Goal: Task Accomplishment & Management: Manage account settings

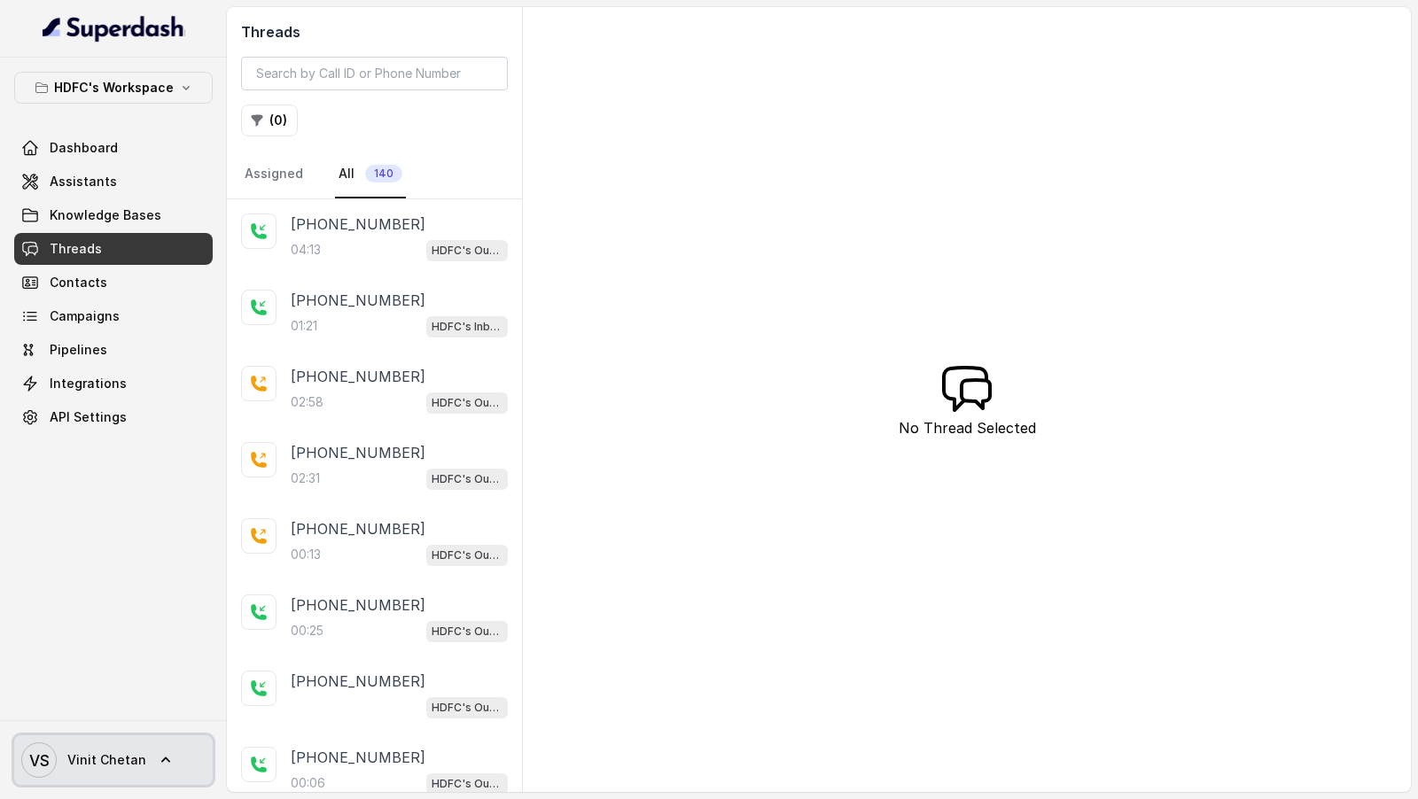
click at [97, 768] on span "Vinit Chetan" at bounding box center [106, 761] width 79 height 18
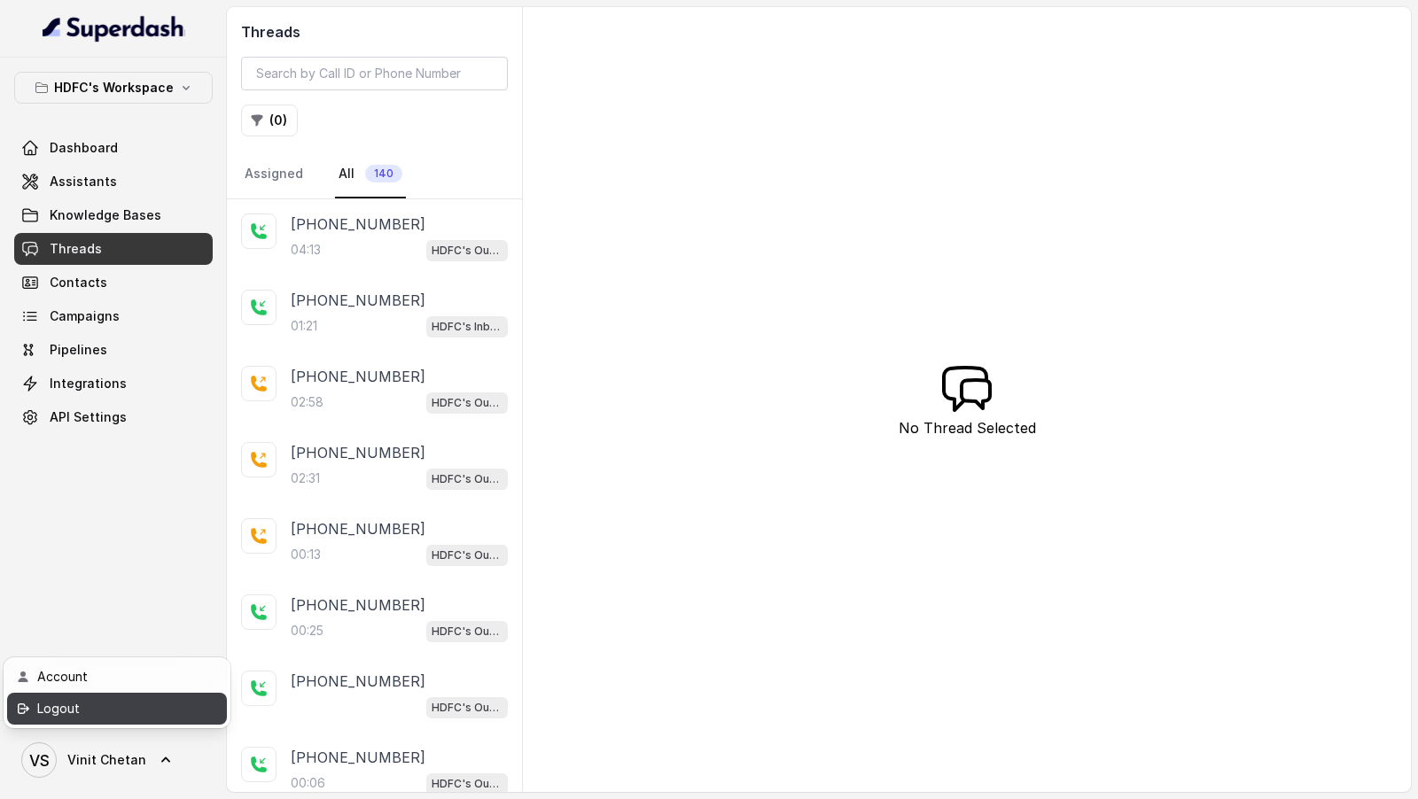
click at [132, 701] on div "Logout" at bounding box center [112, 708] width 151 height 21
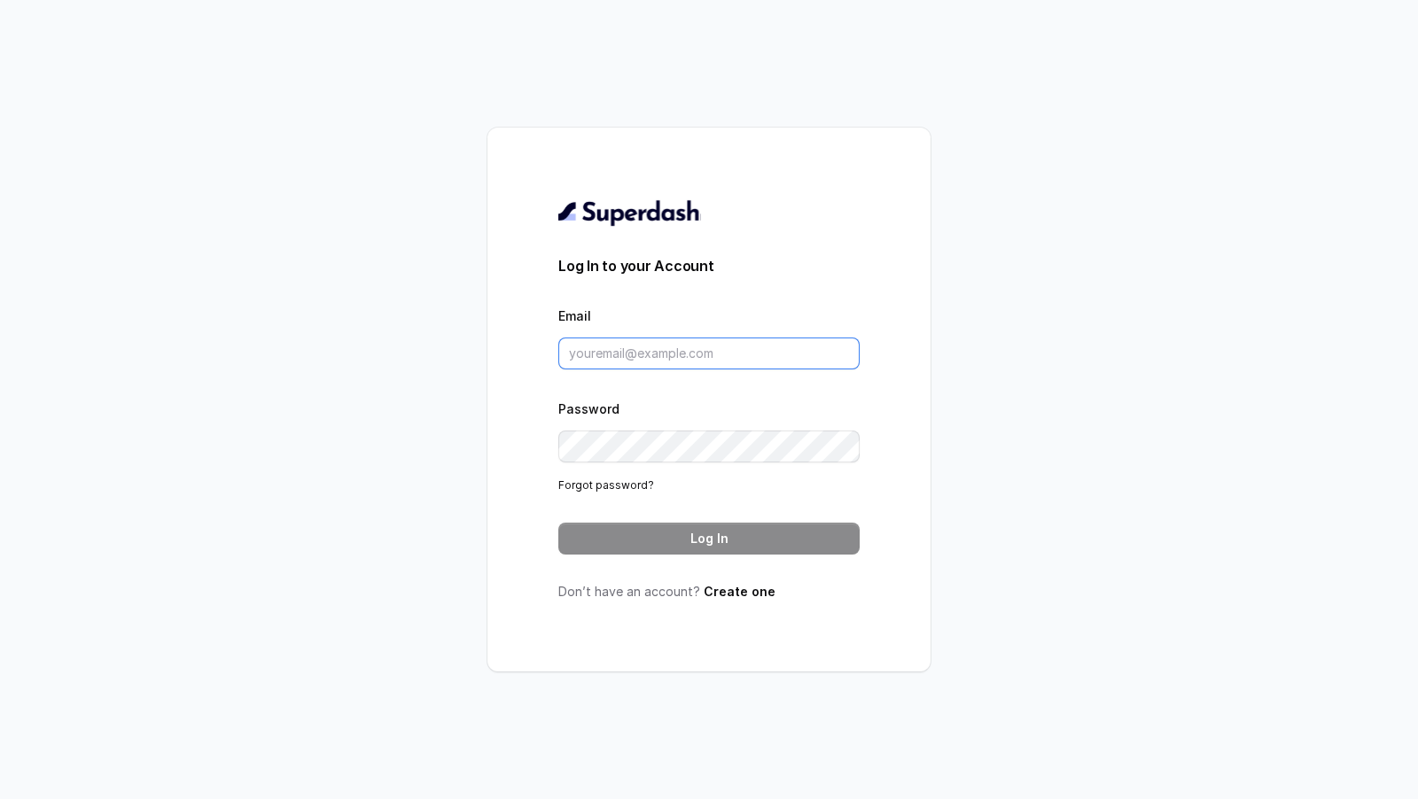
type input "[EMAIL_ADDRESS][DOMAIN_NAME]"
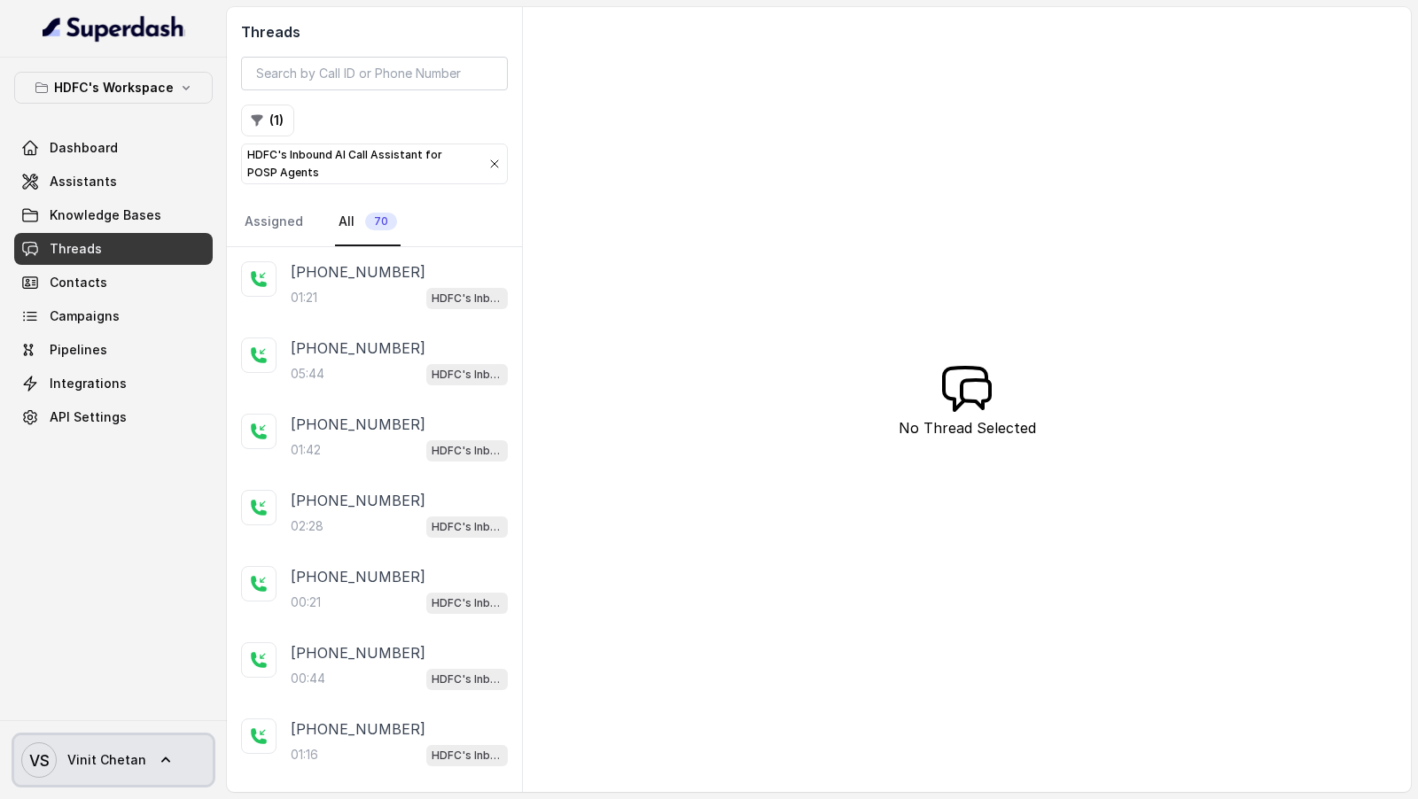
click at [87, 753] on span "Vinit Chetan" at bounding box center [106, 761] width 79 height 18
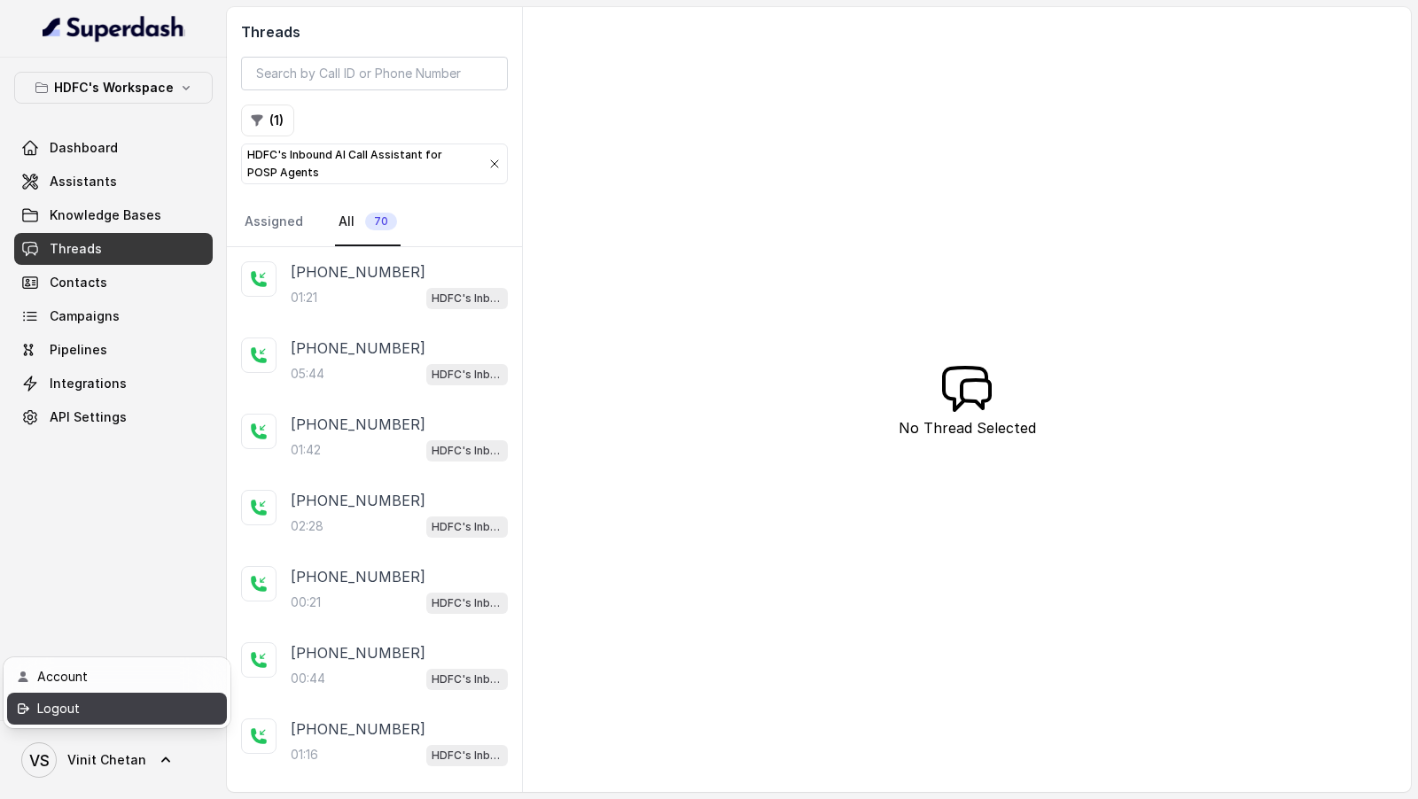
click at [101, 716] on div "Logout" at bounding box center [112, 708] width 151 height 21
